Goal: Information Seeking & Learning: Learn about a topic

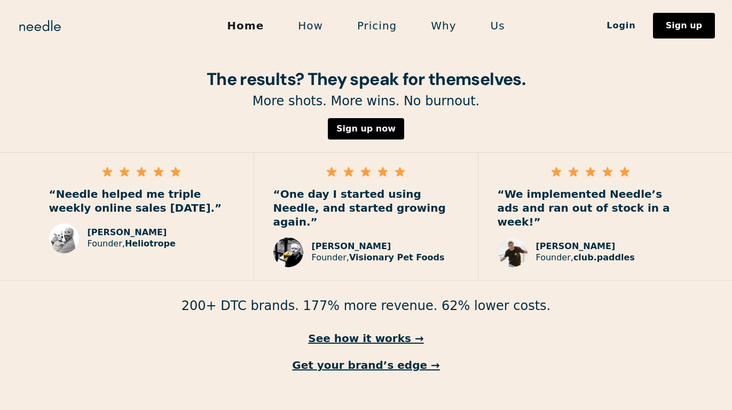
scroll to position [1551, 0]
click at [393, 331] on link "See how it works →" at bounding box center [366, 338] width 732 height 14
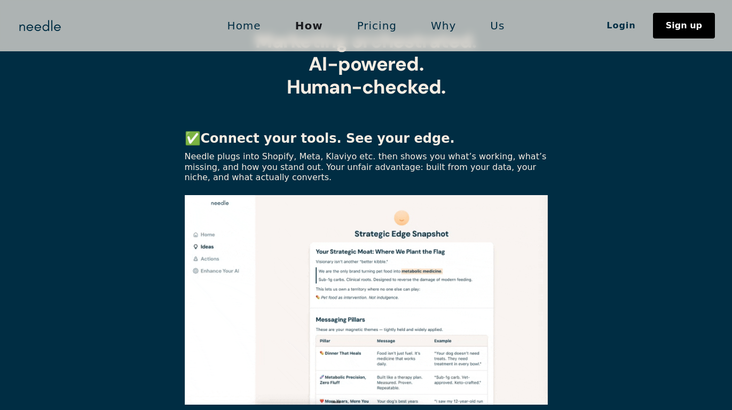
scroll to position [312, 0]
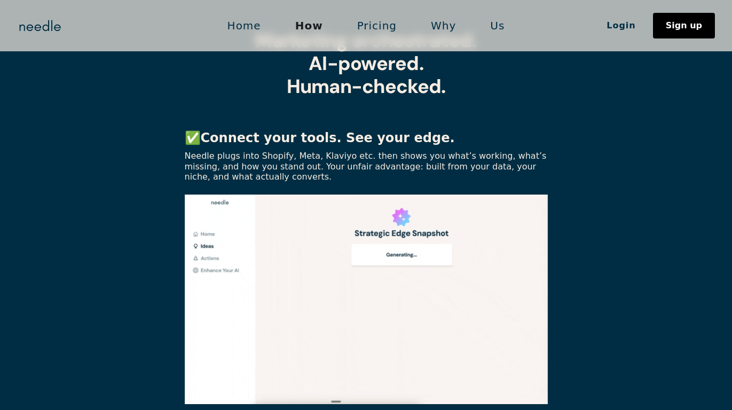
drag, startPoint x: 405, startPoint y: 362, endPoint x: 396, endPoint y: 162, distance: 200.0
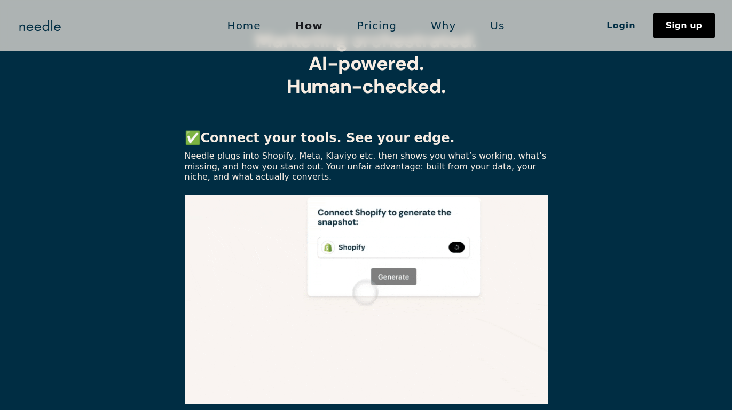
click at [396, 162] on p "Needle plugs into Shopify, Meta, Klaviyo etc. then shows you what’s working, wh…" at bounding box center [366, 166] width 363 height 31
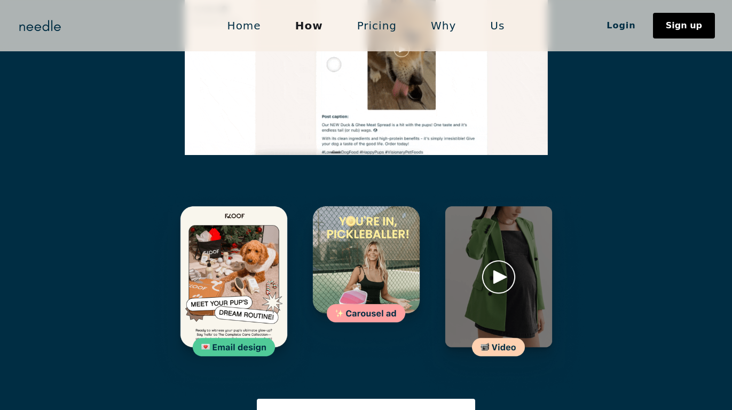
scroll to position [1519, 0]
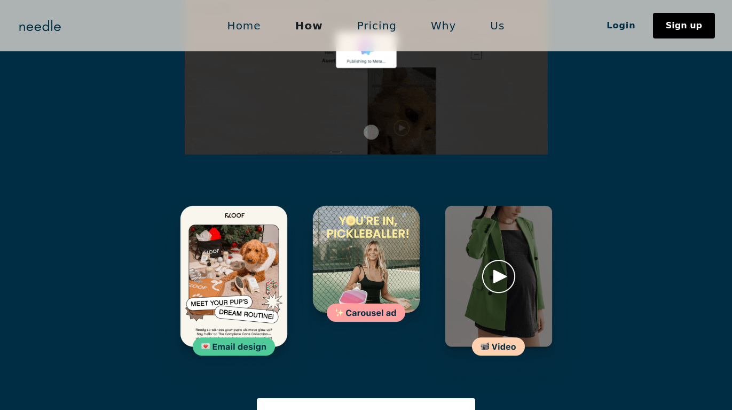
click at [494, 229] on img at bounding box center [498, 293] width 175 height 209
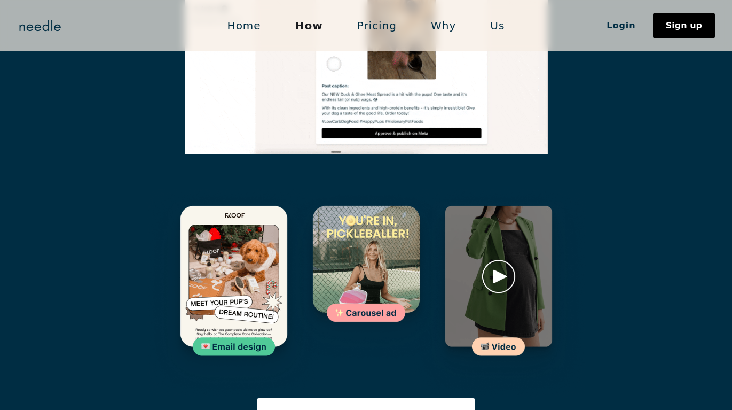
click at [493, 300] on img at bounding box center [498, 293] width 175 height 209
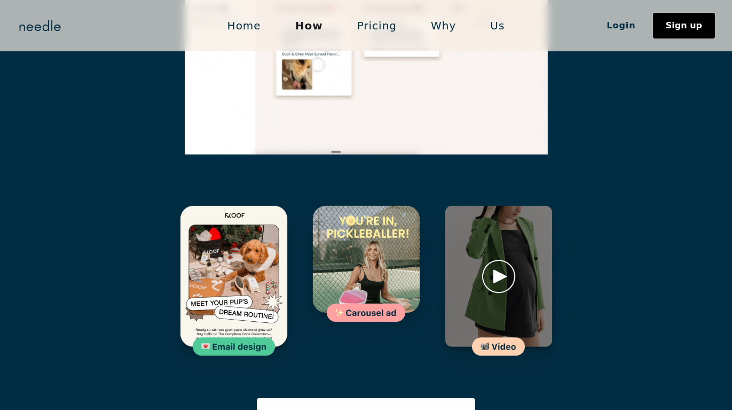
click at [490, 223] on img at bounding box center [498, 293] width 175 height 209
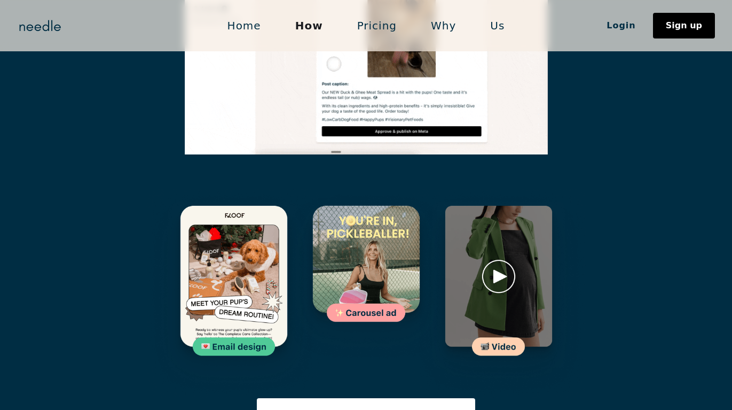
click at [490, 223] on img at bounding box center [498, 293] width 175 height 209
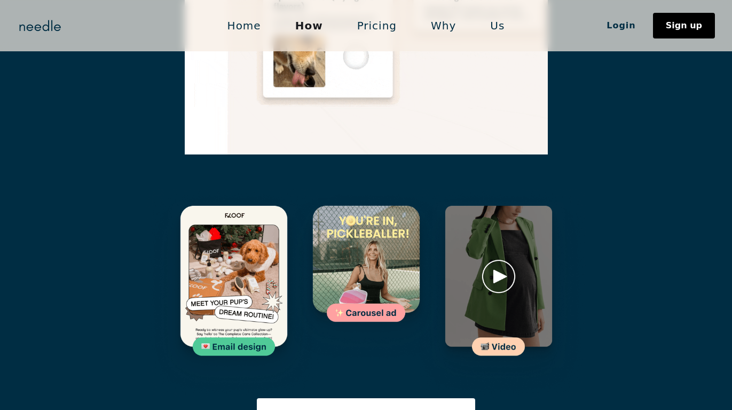
click at [490, 223] on img at bounding box center [498, 293] width 175 height 209
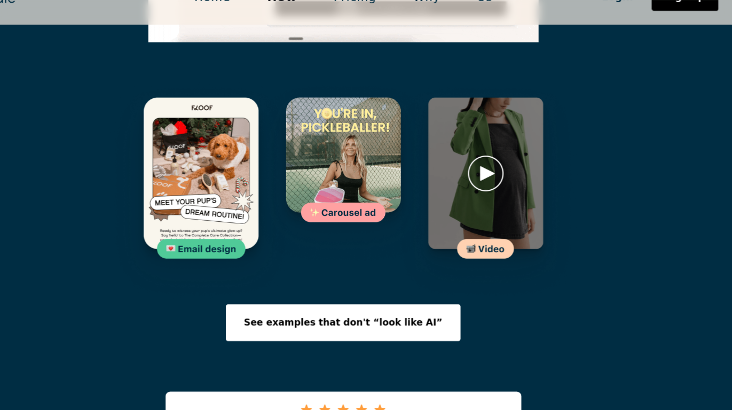
scroll to position [1606, 0]
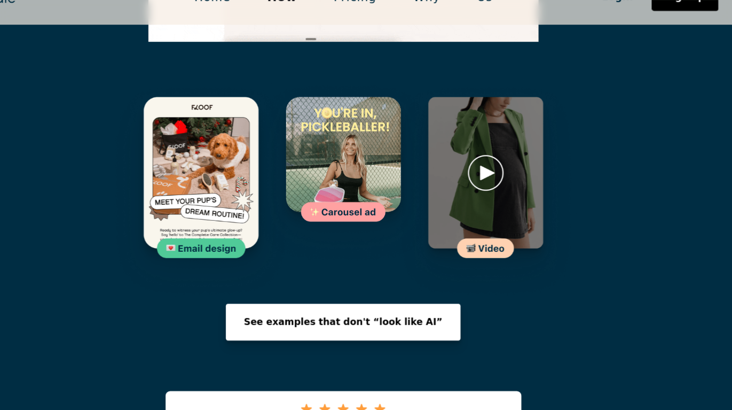
click at [364, 311] on link "See examples that don't “look like AI”" at bounding box center [366, 328] width 219 height 34
